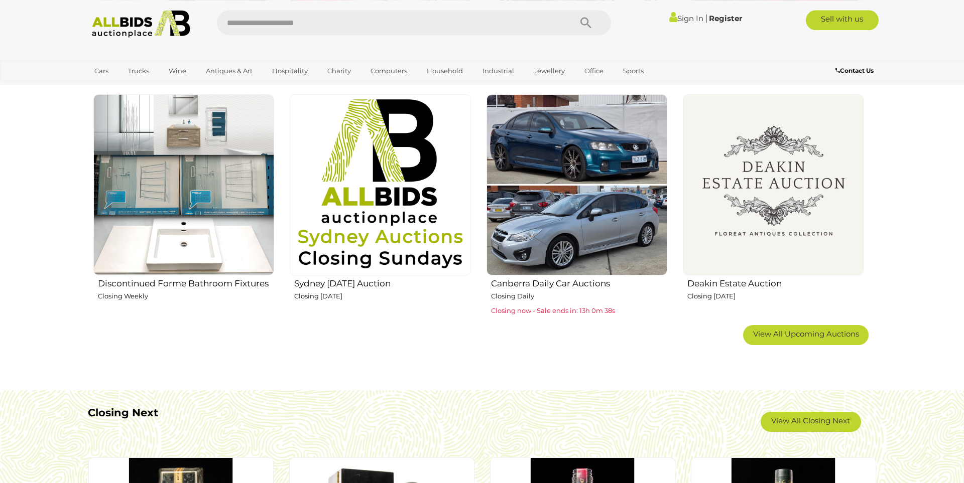
scroll to position [724, 0]
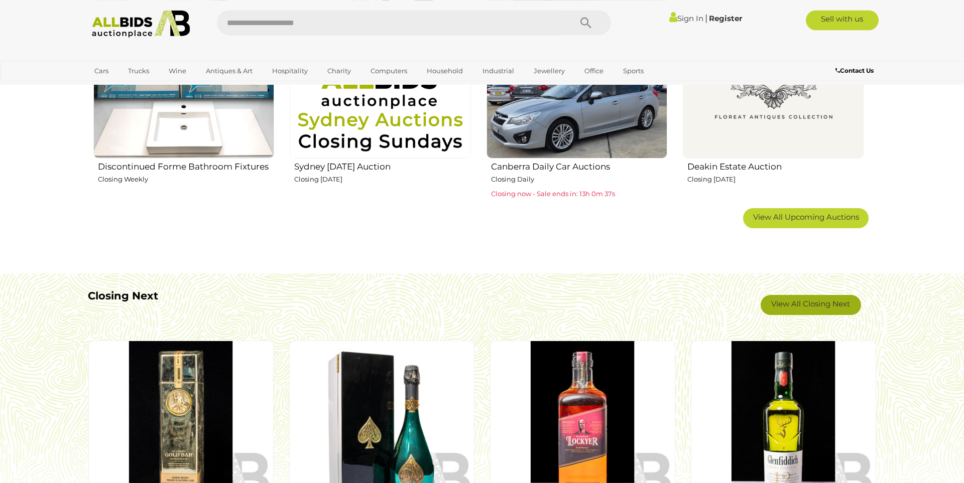
click at [839, 303] on link "View All Closing Next" at bounding box center [810, 305] width 100 height 20
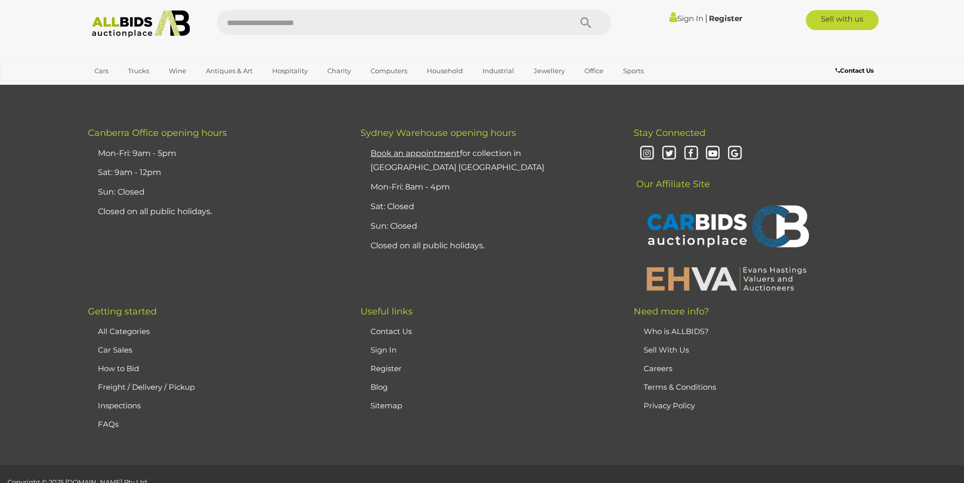
scroll to position [9412, 0]
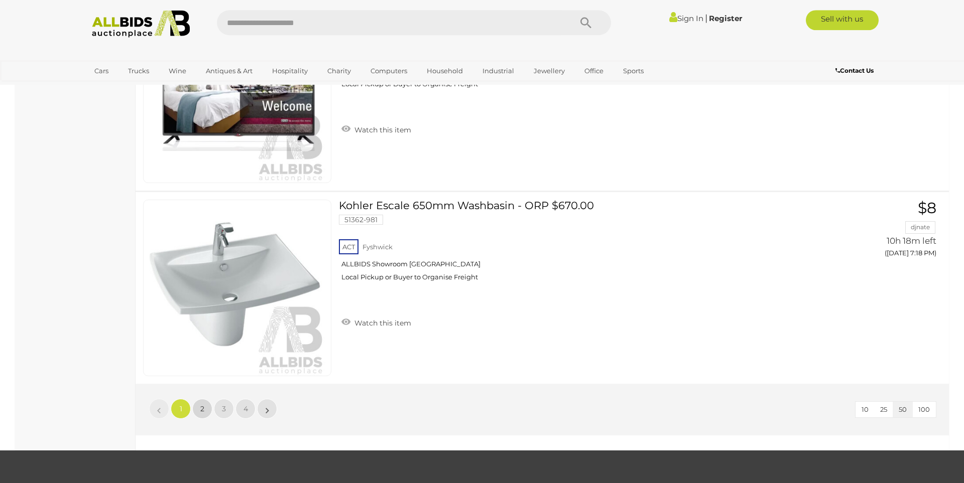
click at [201, 410] on span "2" at bounding box center [202, 408] width 4 height 9
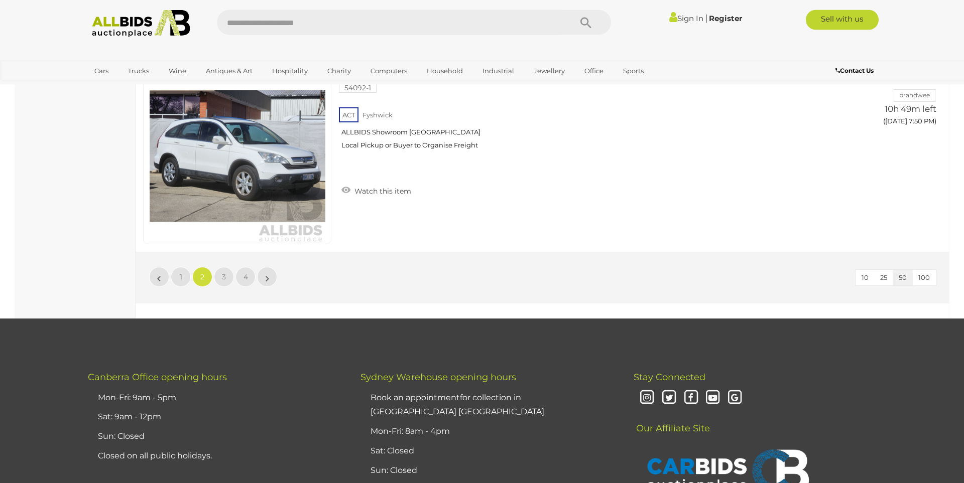
scroll to position [9464, 0]
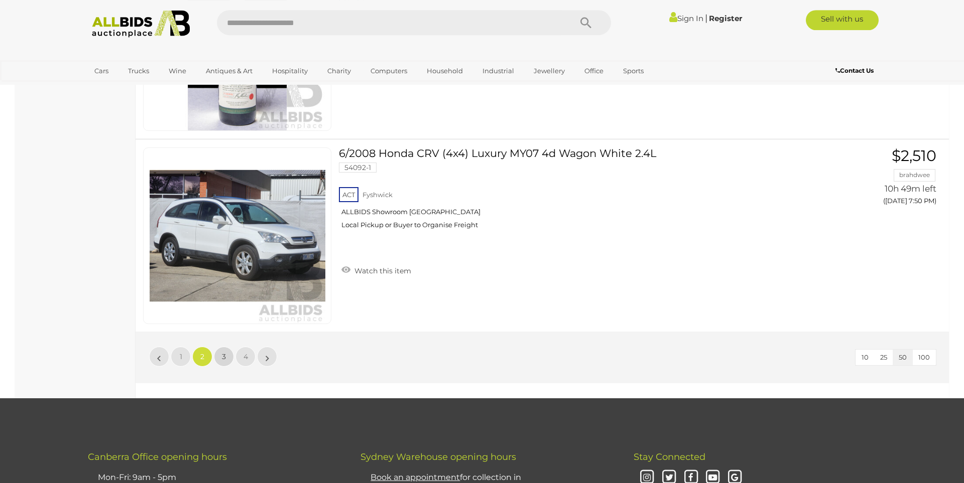
click at [221, 353] on link "3" at bounding box center [224, 357] width 20 height 20
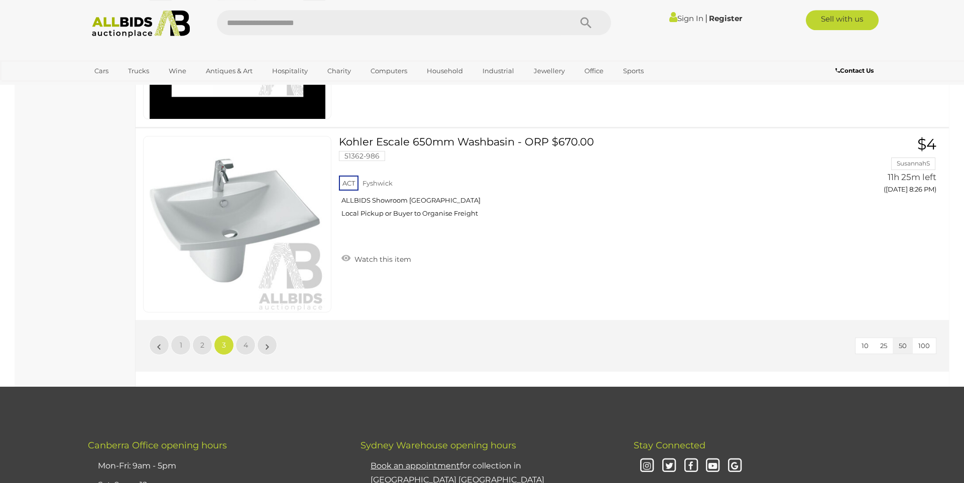
scroll to position [9546, 0]
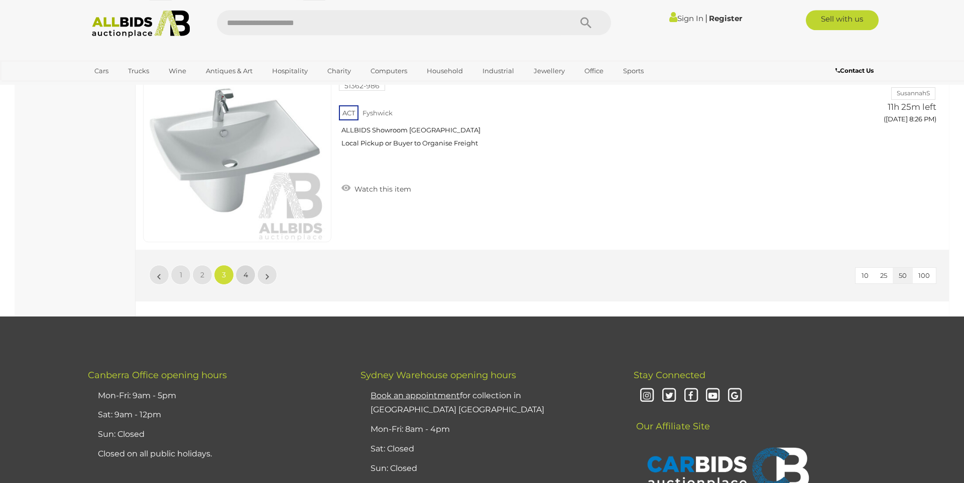
click at [241, 281] on link "4" at bounding box center [245, 275] width 20 height 20
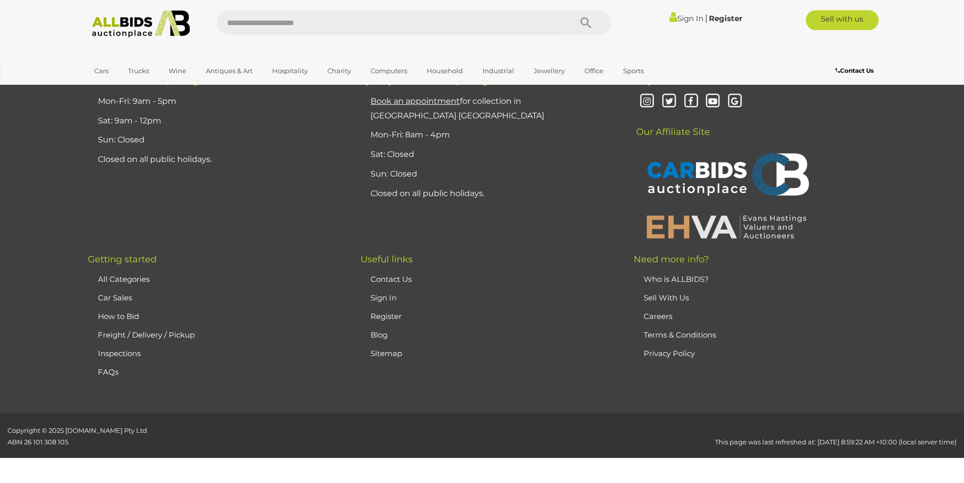
scroll to position [35, 0]
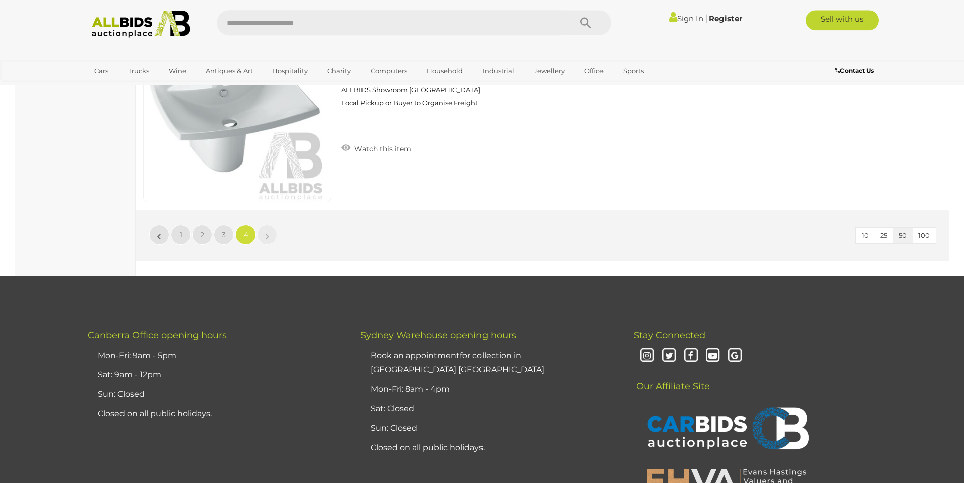
scroll to position [4430, 0]
